Goal: Task Accomplishment & Management: Manage account settings

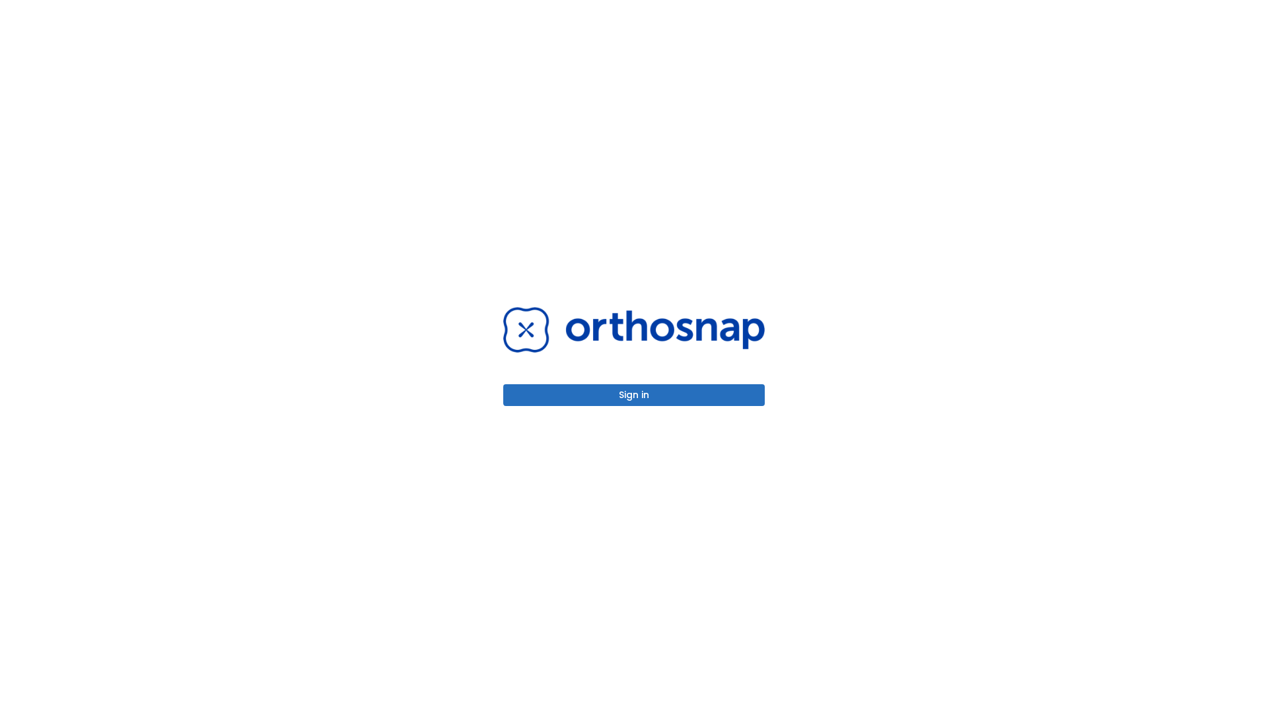
click at [634, 395] on button "Sign in" at bounding box center [634, 395] width 262 height 22
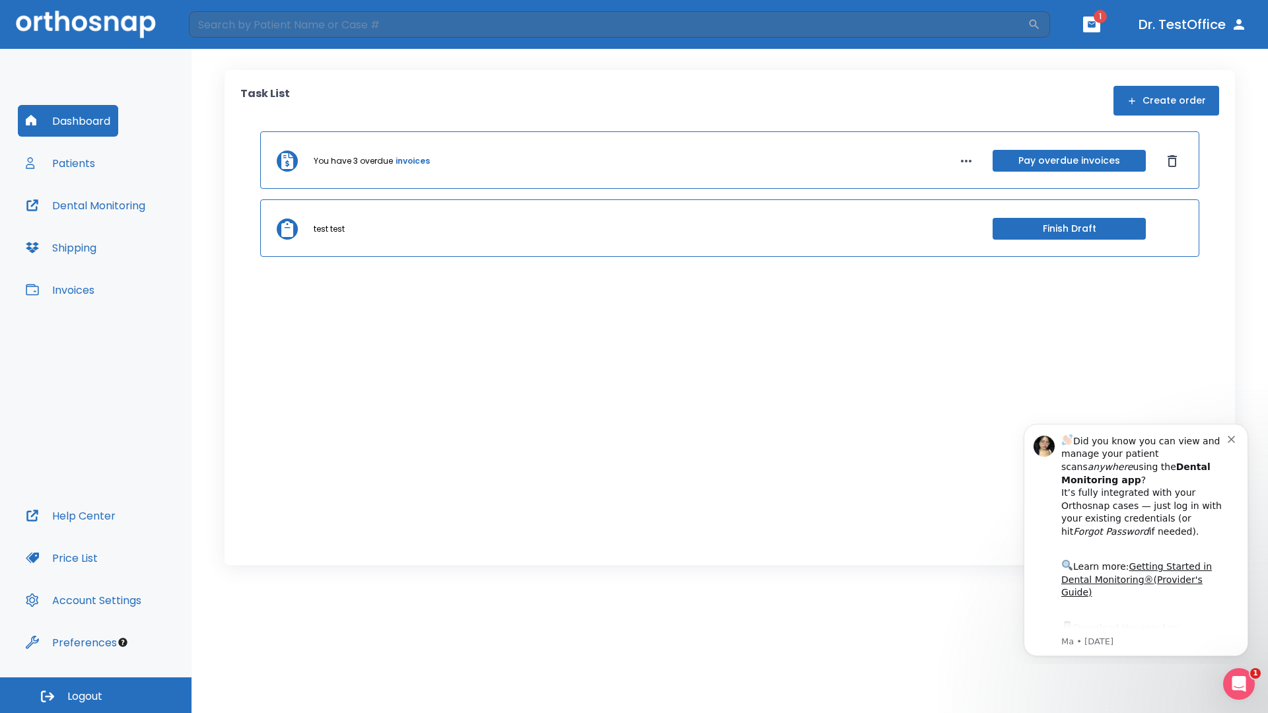
click at [96, 695] on span "Logout" at bounding box center [84, 697] width 35 height 15
